Goal: Information Seeking & Learning: Learn about a topic

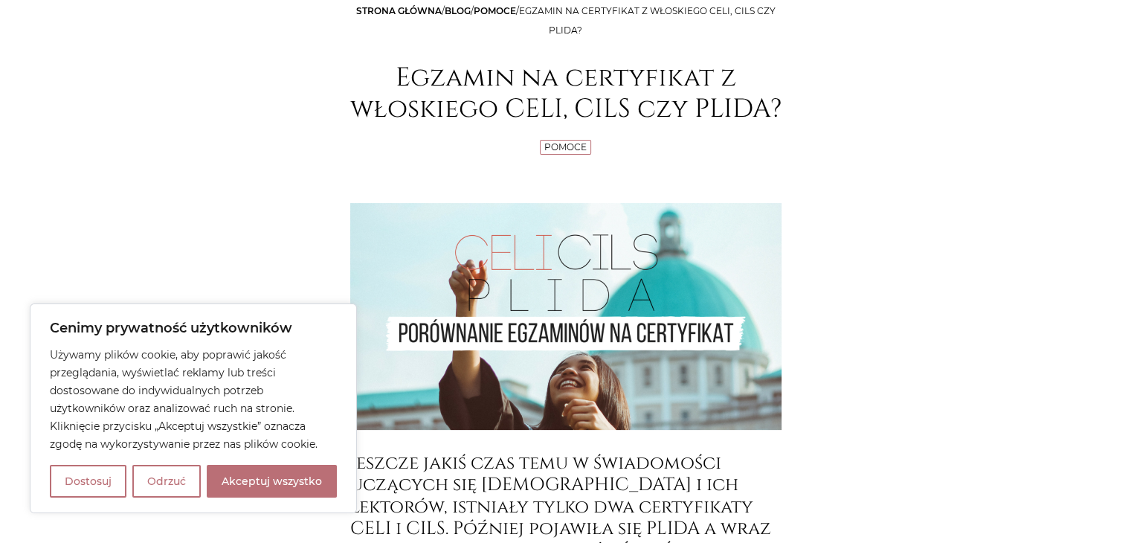
scroll to position [213, 0]
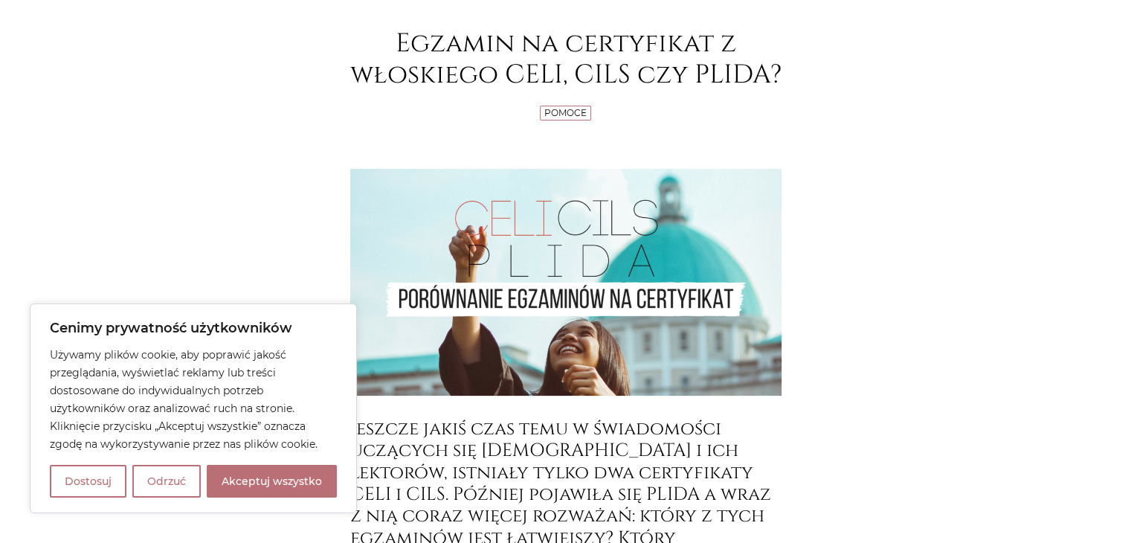
click at [316, 478] on button "Akceptuj wszystko" at bounding box center [272, 481] width 130 height 33
checkbox input "true"
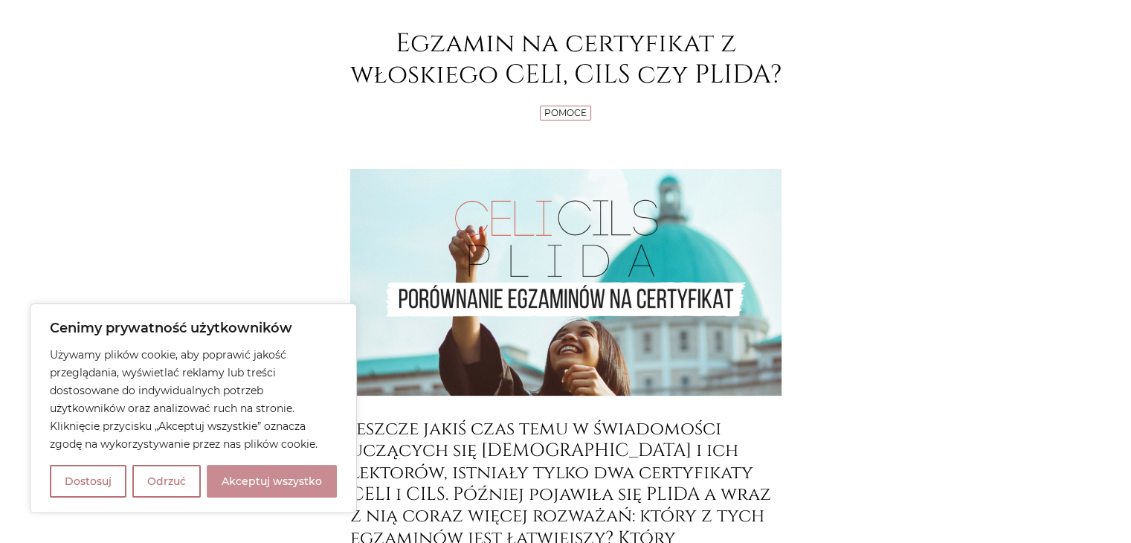
checkbox input "true"
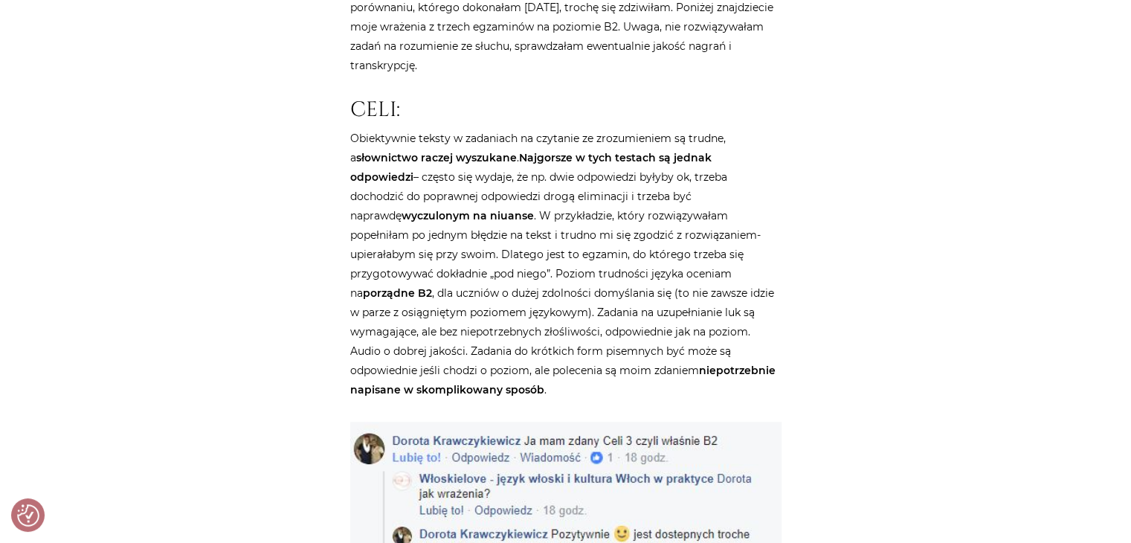
scroll to position [1238, 0]
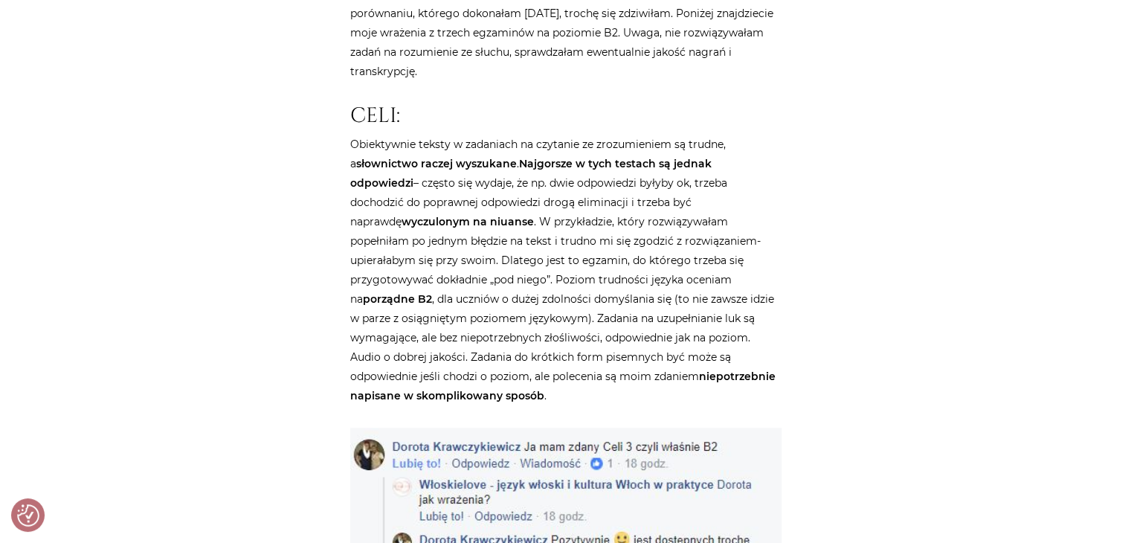
drag, startPoint x: 1128, startPoint y: 160, endPoint x: 1138, endPoint y: 170, distance: 14.7
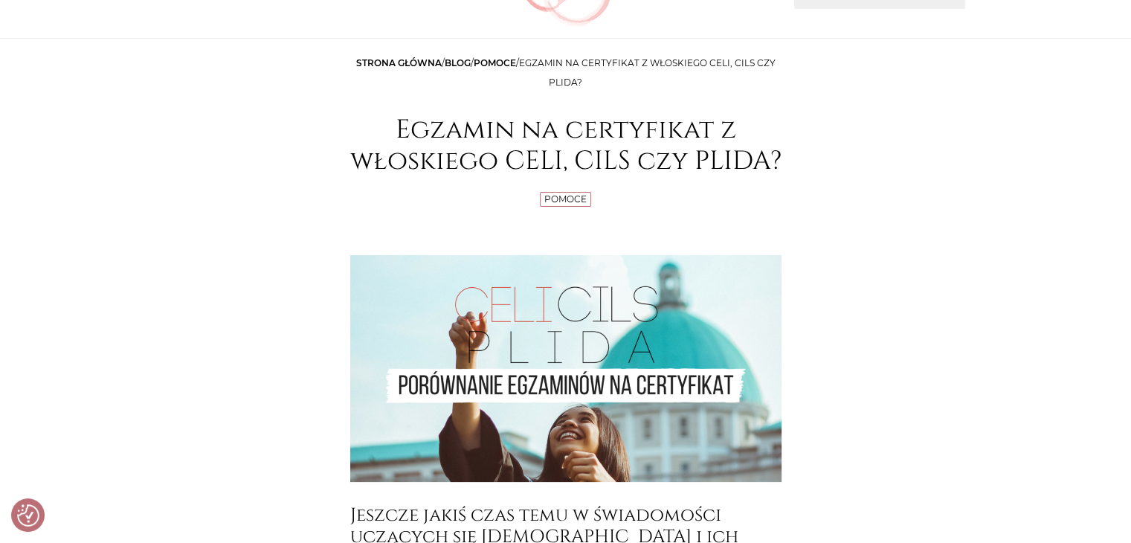
scroll to position [115, 0]
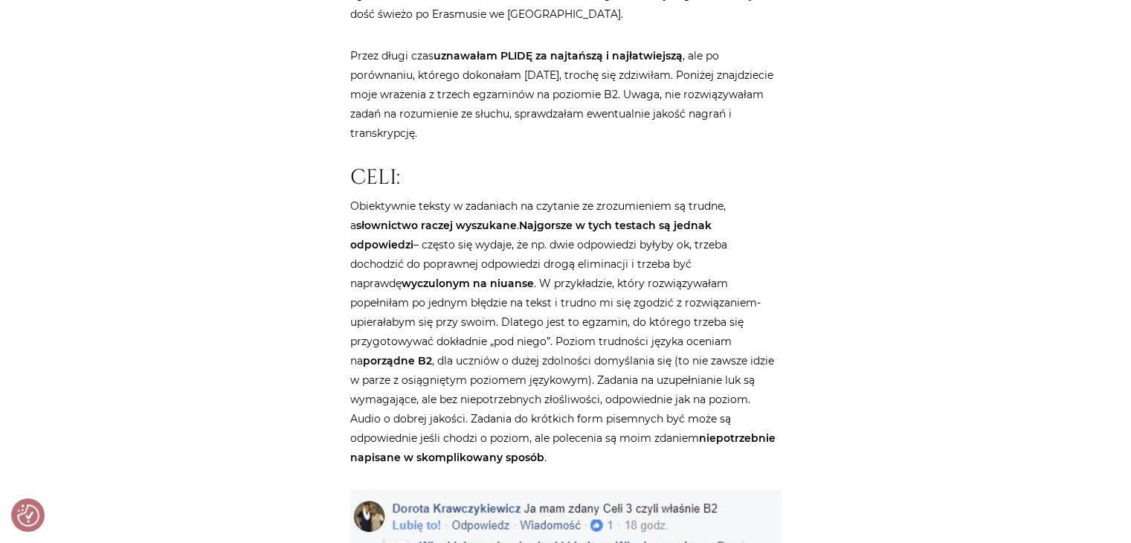
scroll to position [1214, 0]
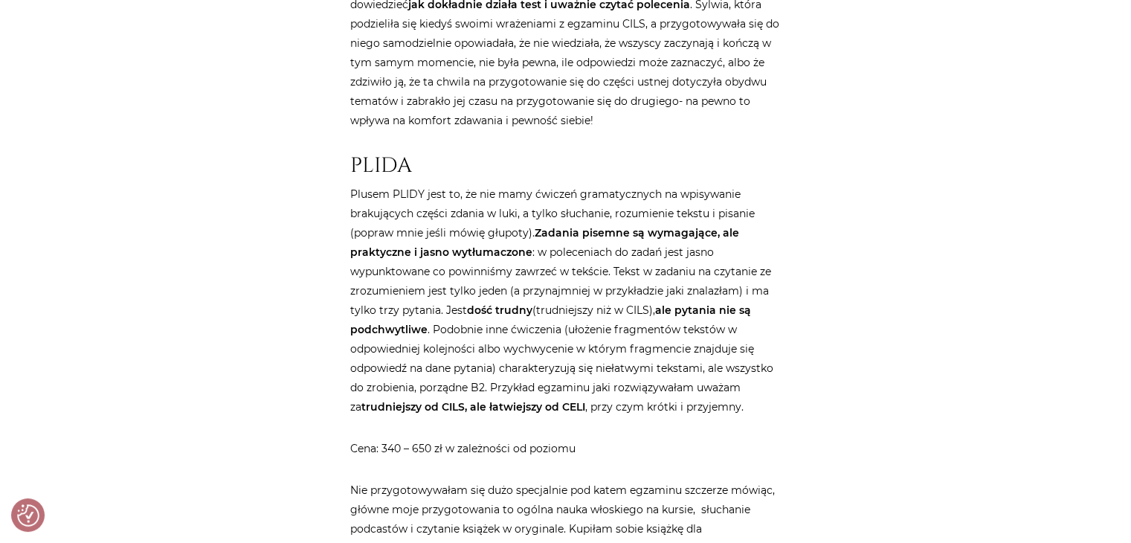
scroll to position [2672, 0]
